Goal: Task Accomplishment & Management: Manage account settings

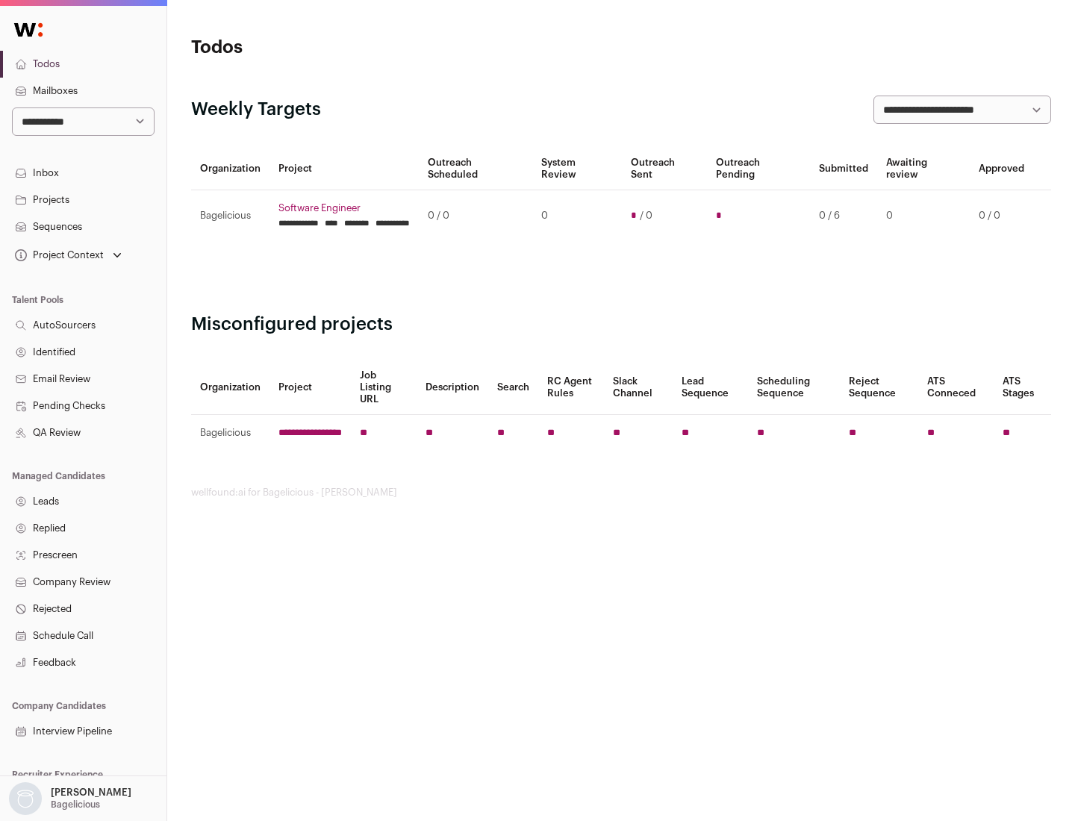
click at [83, 199] on link "Projects" at bounding box center [83, 200] width 167 height 27
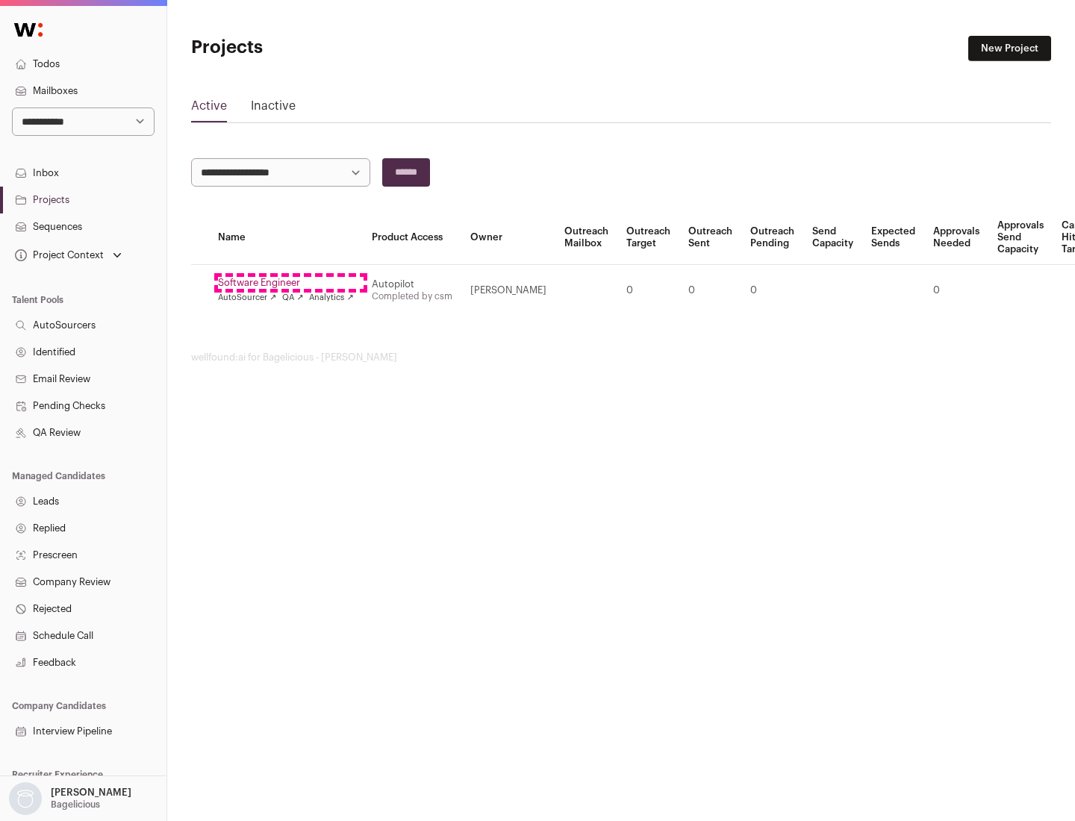
click at [290, 283] on link "Software Engineer" at bounding box center [286, 283] width 136 height 12
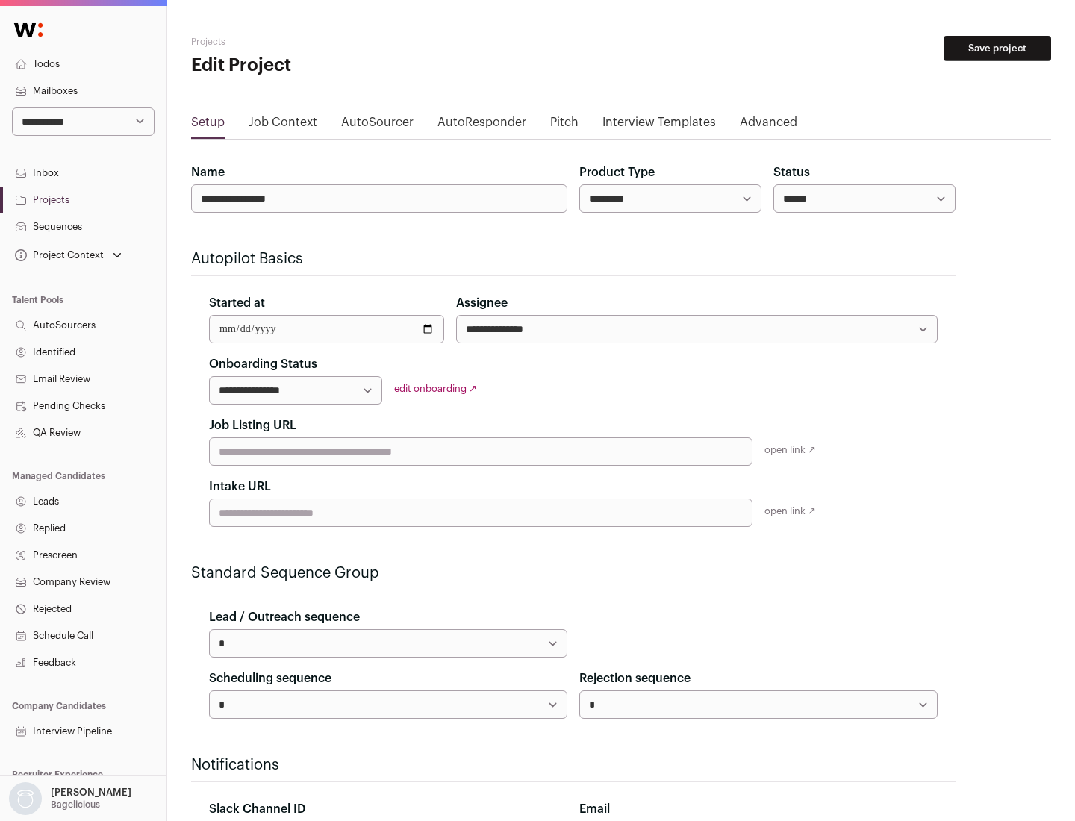
click at [998, 49] on button "Save project" at bounding box center [998, 48] width 108 height 25
